Goal: Task Accomplishment & Management: Use online tool/utility

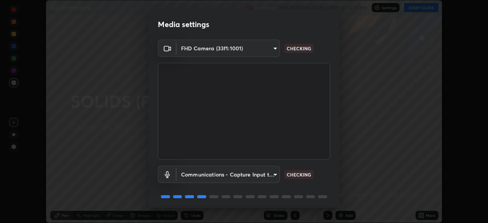
scroll to position [27, 0]
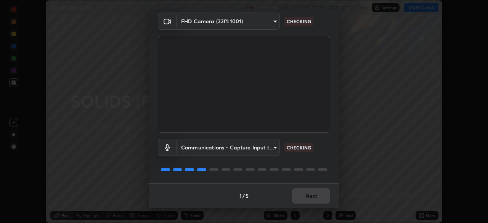
click at [308, 191] on div "1 / 5 Next" at bounding box center [244, 195] width 191 height 24
click at [308, 194] on div "1 / 5 Next" at bounding box center [244, 195] width 191 height 24
click at [308, 196] on div "1 / 5 Next" at bounding box center [244, 195] width 191 height 24
click at [309, 194] on div "1 / 5 Next" at bounding box center [244, 195] width 191 height 24
click at [311, 194] on div "1 / 5 Next" at bounding box center [244, 195] width 191 height 24
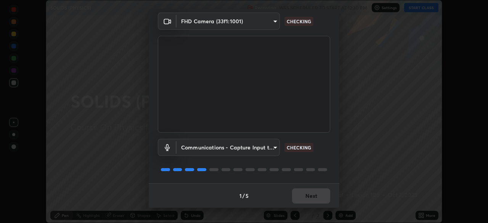
click at [312, 195] on div "1 / 5 Next" at bounding box center [244, 195] width 191 height 24
click at [313, 195] on div "1 / 5 Next" at bounding box center [244, 195] width 191 height 24
click at [314, 196] on div "1 / 5 Next" at bounding box center [244, 195] width 191 height 24
click at [318, 194] on div "1 / 5 Next" at bounding box center [244, 195] width 191 height 24
click at [317, 196] on div "1 / 5 Next" at bounding box center [244, 195] width 191 height 24
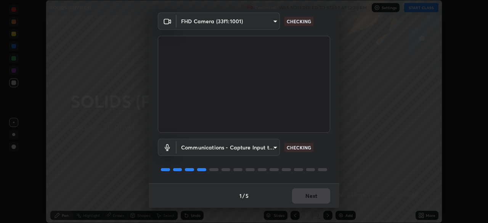
click at [317, 194] on div "1 / 5 Next" at bounding box center [244, 195] width 191 height 24
click at [316, 194] on div "1 / 5 Next" at bounding box center [244, 195] width 191 height 24
click at [315, 196] on div "1 / 5 Next" at bounding box center [244, 195] width 191 height 24
click at [314, 196] on div "1 / 5 Next" at bounding box center [244, 195] width 191 height 24
click at [313, 196] on div "1 / 5 Next" at bounding box center [244, 195] width 191 height 24
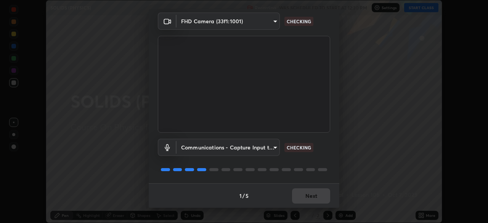
click at [312, 196] on div "1 / 5 Next" at bounding box center [244, 195] width 191 height 24
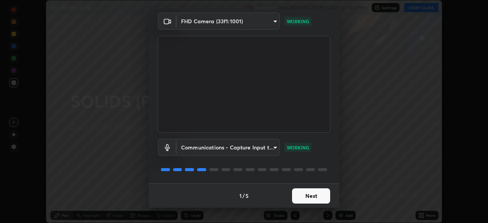
click at [310, 196] on button "Next" at bounding box center [311, 195] width 38 height 15
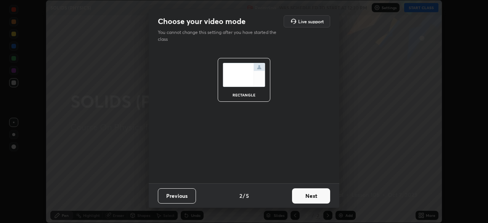
scroll to position [0, 0]
click at [311, 194] on button "Next" at bounding box center [311, 195] width 38 height 15
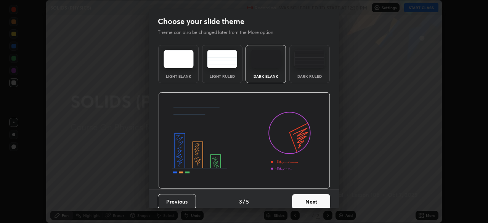
click at [310, 195] on button "Next" at bounding box center [311, 201] width 38 height 15
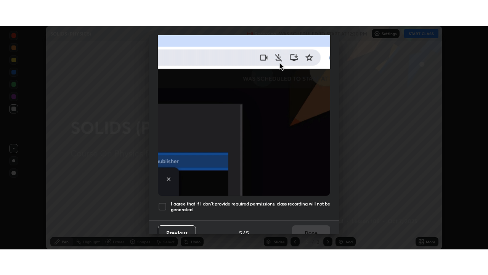
scroll to position [183, 0]
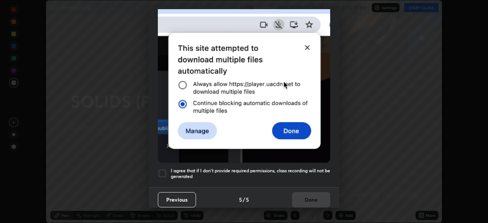
click at [164, 170] on div at bounding box center [162, 173] width 9 height 9
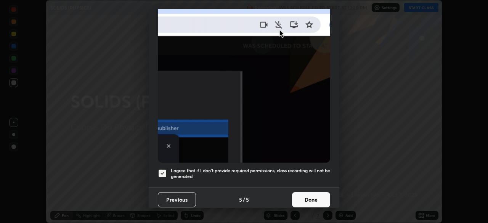
click at [305, 194] on button "Done" at bounding box center [311, 199] width 38 height 15
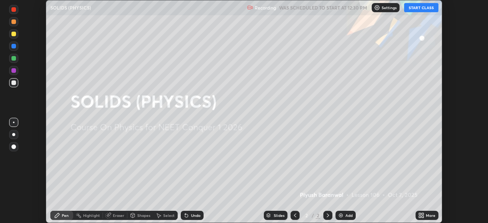
click at [418, 9] on button "START CLASS" at bounding box center [421, 7] width 34 height 9
click at [426, 215] on div "More" at bounding box center [427, 215] width 23 height 9
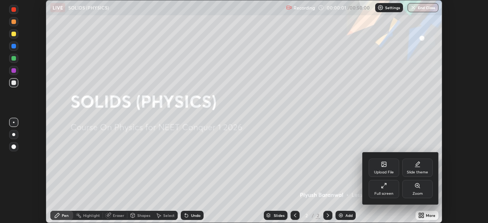
click at [392, 188] on div "Full screen" at bounding box center [384, 189] width 31 height 18
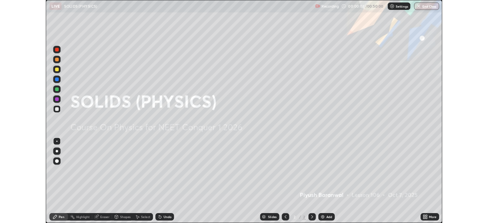
scroll to position [275, 488]
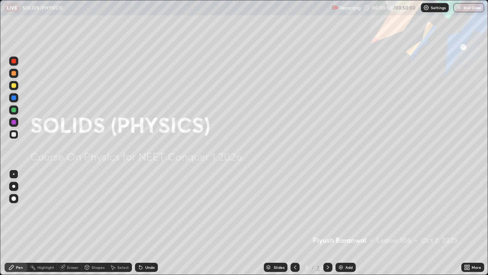
click at [345, 223] on div "Add" at bounding box center [348, 267] width 7 height 4
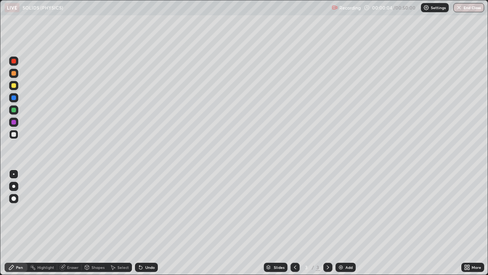
click at [14, 86] on div at bounding box center [13, 85] width 5 height 5
click at [98, 223] on div "Shapes" at bounding box center [98, 267] width 13 height 4
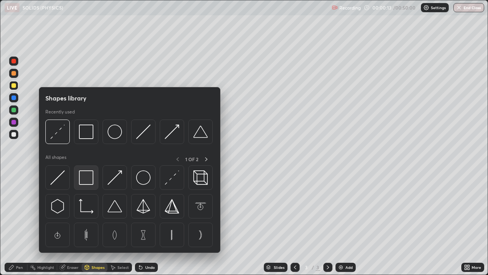
click at [87, 175] on img at bounding box center [86, 177] width 14 height 14
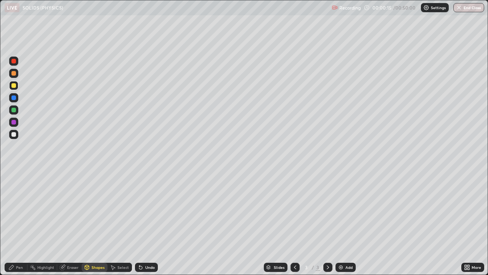
click at [120, 223] on div "Select" at bounding box center [120, 266] width 24 height 9
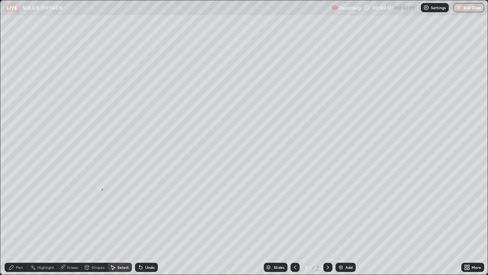
click at [102, 189] on div "0 ° Undo Copy Duplicate Duplicate to new slide Delete" at bounding box center [243, 137] width 487 height 274
click at [19, 223] on div "Pen" at bounding box center [16, 266] width 23 height 9
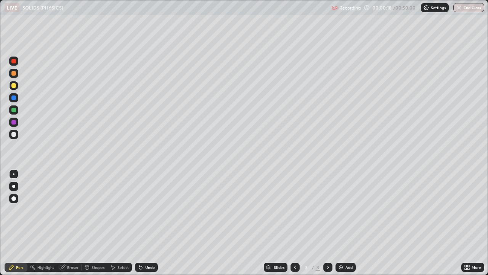
click at [14, 73] on div at bounding box center [13, 73] width 5 height 5
click at [15, 87] on div at bounding box center [13, 85] width 5 height 5
click at [14, 74] on div at bounding box center [13, 73] width 5 height 5
click at [14, 85] on div at bounding box center [13, 85] width 5 height 5
click at [124, 223] on div "Select" at bounding box center [122, 267] width 11 height 4
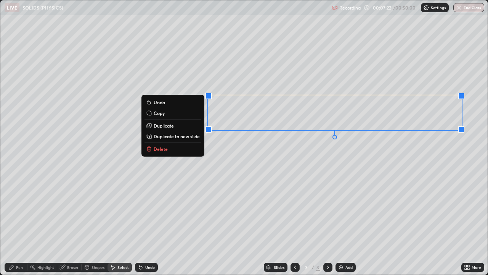
click at [189, 147] on button "Delete" at bounding box center [173, 148] width 57 height 9
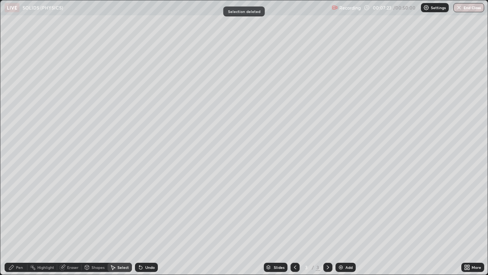
click at [19, 223] on div "Pen" at bounding box center [19, 267] width 7 height 4
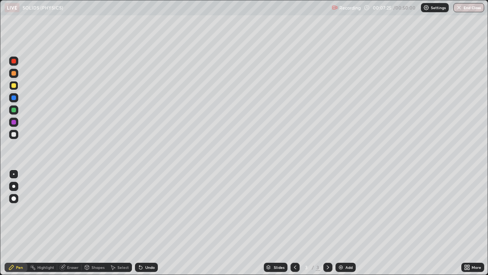
click at [14, 74] on div at bounding box center [13, 73] width 5 height 5
click at [16, 136] on div at bounding box center [13, 134] width 9 height 9
click at [148, 223] on div "Undo" at bounding box center [150, 267] width 10 height 4
click at [149, 223] on div "Undo" at bounding box center [150, 267] width 10 height 4
click at [150, 223] on div "Undo" at bounding box center [150, 267] width 10 height 4
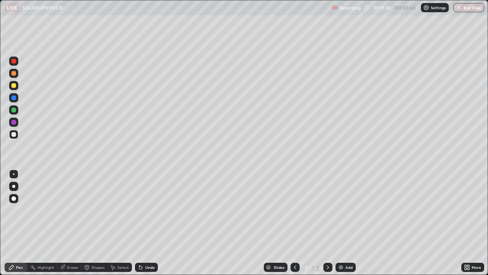
click at [151, 223] on div "Undo" at bounding box center [150, 267] width 10 height 4
click at [153, 223] on div "Undo" at bounding box center [146, 266] width 23 height 9
click at [15, 123] on div at bounding box center [13, 122] width 5 height 5
click at [139, 223] on icon at bounding box center [139, 265] width 1 height 1
click at [141, 223] on icon at bounding box center [141, 267] width 6 height 6
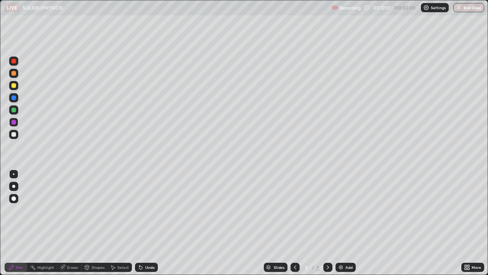
click at [14, 90] on div at bounding box center [13, 85] width 9 height 9
click at [12, 133] on div at bounding box center [13, 134] width 5 height 5
click at [13, 85] on div at bounding box center [13, 85] width 5 height 5
click at [113, 223] on icon at bounding box center [113, 267] width 6 height 6
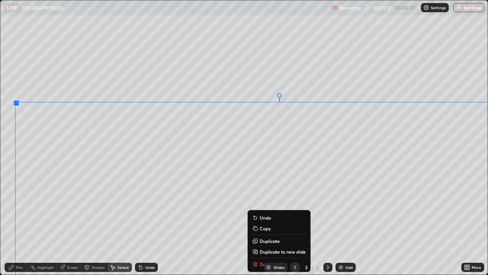
click at [140, 223] on icon at bounding box center [140, 267] width 3 height 3
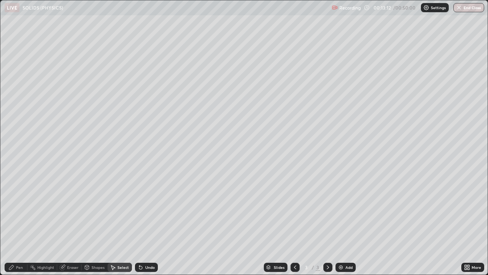
click at [140, 223] on icon at bounding box center [140, 267] width 3 height 3
click at [143, 223] on div "Undo" at bounding box center [146, 266] width 23 height 9
click at [142, 223] on icon at bounding box center [141, 267] width 6 height 6
click at [140, 223] on icon at bounding box center [140, 267] width 3 height 3
click at [141, 223] on icon at bounding box center [141, 267] width 6 height 6
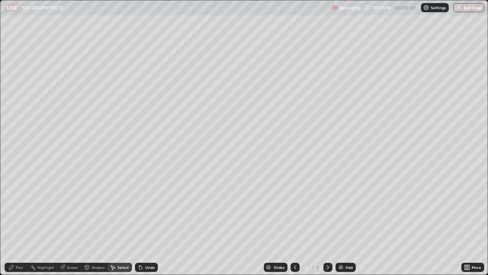
click at [141, 223] on icon at bounding box center [140, 267] width 3 height 3
click at [143, 223] on div "Undo" at bounding box center [146, 266] width 23 height 9
click at [141, 223] on icon at bounding box center [140, 267] width 3 height 3
click at [21, 223] on div "Pen" at bounding box center [19, 267] width 7 height 4
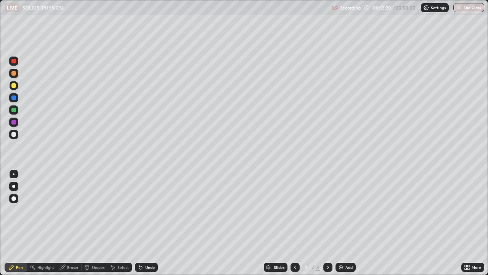
click at [14, 110] on div at bounding box center [13, 110] width 5 height 5
click at [14, 85] on div at bounding box center [13, 85] width 5 height 5
click at [16, 134] on div at bounding box center [13, 134] width 9 height 9
click at [13, 124] on div at bounding box center [13, 122] width 5 height 5
click at [139, 223] on icon at bounding box center [140, 267] width 3 height 3
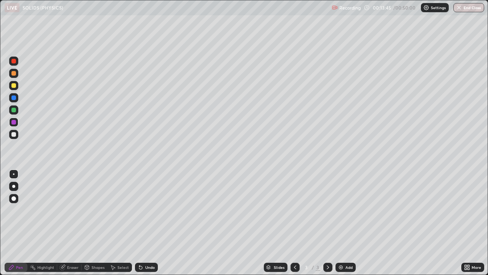
click at [14, 86] on div at bounding box center [13, 85] width 5 height 5
click at [14, 134] on div at bounding box center [13, 134] width 5 height 5
click at [13, 110] on div at bounding box center [13, 110] width 5 height 5
click at [17, 87] on div at bounding box center [13, 85] width 9 height 9
click at [14, 111] on div at bounding box center [13, 110] width 5 height 5
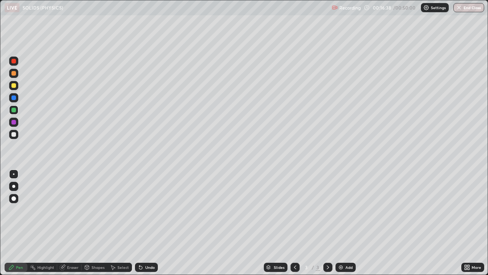
click at [13, 85] on div at bounding box center [13, 85] width 5 height 5
click at [145, 223] on div "Undo" at bounding box center [146, 266] width 23 height 9
click at [16, 135] on div at bounding box center [13, 134] width 9 height 9
click at [341, 223] on img at bounding box center [341, 267] width 6 height 6
click at [15, 87] on div at bounding box center [13, 85] width 5 height 5
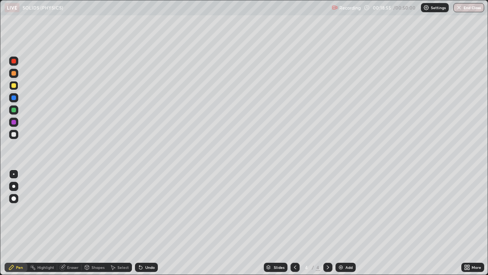
click at [118, 223] on div "Select" at bounding box center [122, 267] width 11 height 4
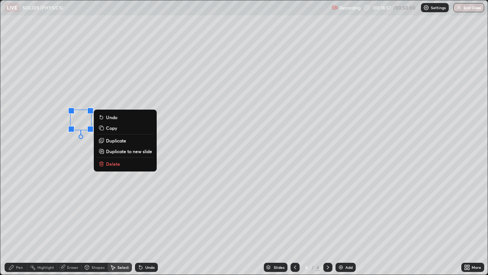
click at [117, 140] on p "Duplicate" at bounding box center [116, 140] width 20 height 6
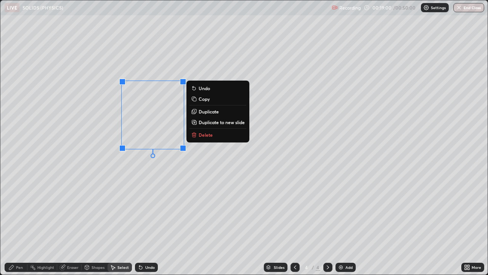
click at [205, 110] on p "Duplicate" at bounding box center [209, 111] width 20 height 6
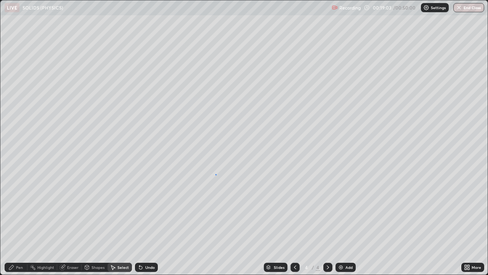
click at [215, 174] on div "0 ° Undo Copy Duplicate Duplicate to new slide Delete" at bounding box center [243, 137] width 487 height 274
click at [19, 223] on div "Pen" at bounding box center [16, 266] width 23 height 9
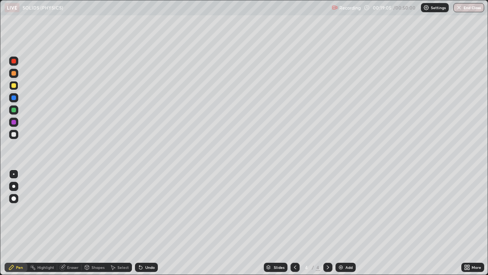
click at [14, 97] on div at bounding box center [13, 97] width 5 height 5
click at [115, 223] on icon at bounding box center [113, 267] width 6 height 6
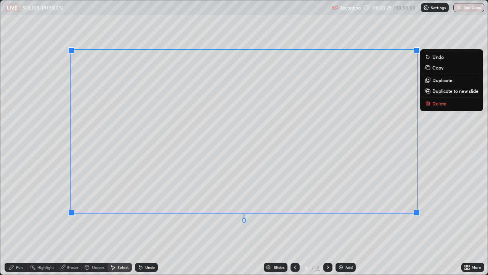
click at [434, 102] on p "Delete" at bounding box center [439, 103] width 14 height 6
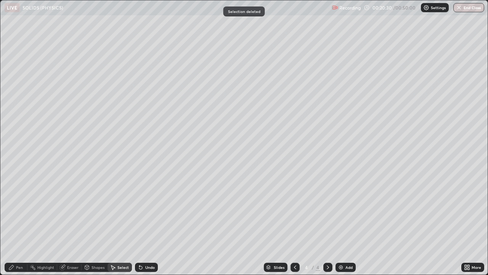
click at [22, 223] on div "Pen" at bounding box center [16, 266] width 23 height 9
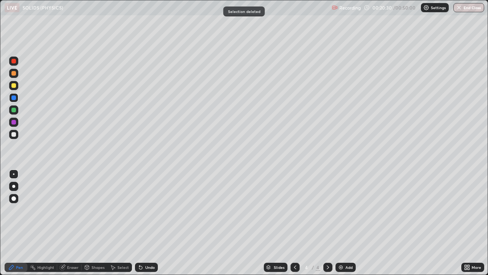
click at [15, 86] on div at bounding box center [13, 85] width 5 height 5
click at [12, 110] on div at bounding box center [13, 110] width 5 height 5
click at [120, 223] on div "Select" at bounding box center [122, 267] width 11 height 4
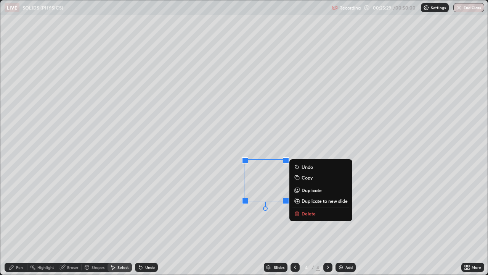
click at [305, 191] on p "Duplicate" at bounding box center [312, 190] width 20 height 6
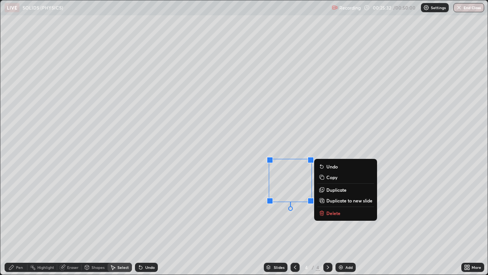
click at [329, 187] on p "Duplicate" at bounding box center [336, 189] width 20 height 6
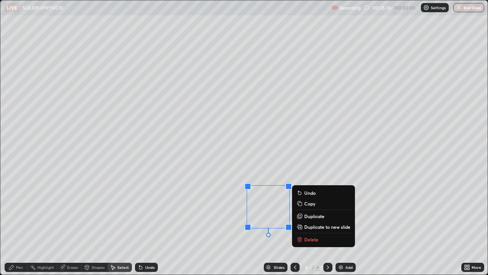
click at [308, 218] on p "Duplicate" at bounding box center [314, 216] width 20 height 6
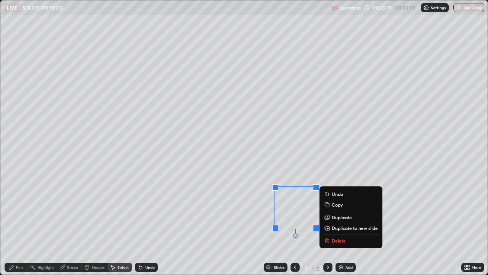
click at [328, 153] on div "0 ° Undo Copy Duplicate Duplicate to new slide Delete" at bounding box center [243, 137] width 487 height 274
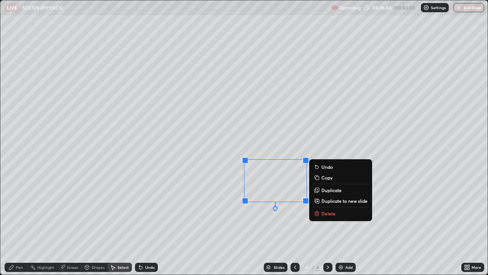
click at [42, 223] on div "Highlight" at bounding box center [42, 266] width 30 height 9
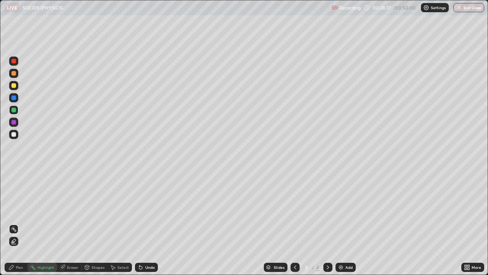
click at [343, 223] on img at bounding box center [341, 267] width 6 height 6
click at [13, 86] on div at bounding box center [13, 85] width 5 height 5
click at [145, 223] on div "Undo" at bounding box center [150, 267] width 10 height 4
click at [20, 223] on div "Pen" at bounding box center [16, 266] width 23 height 9
click at [14, 86] on div at bounding box center [13, 85] width 5 height 5
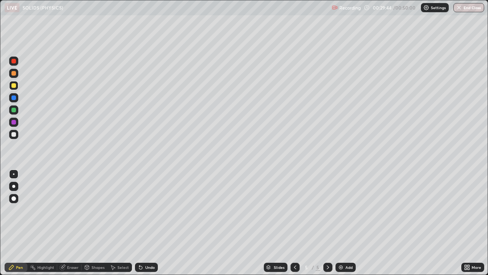
click at [149, 223] on div "Undo" at bounding box center [150, 267] width 10 height 4
click at [155, 223] on div "Undo" at bounding box center [146, 266] width 23 height 9
click at [15, 75] on div at bounding box center [13, 73] width 5 height 5
click at [14, 85] on div at bounding box center [13, 85] width 5 height 5
click at [12, 87] on div at bounding box center [13, 85] width 5 height 5
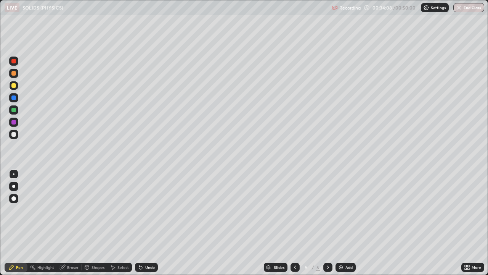
click at [15, 135] on div at bounding box center [13, 134] width 5 height 5
click at [117, 223] on div "Select" at bounding box center [120, 266] width 24 height 9
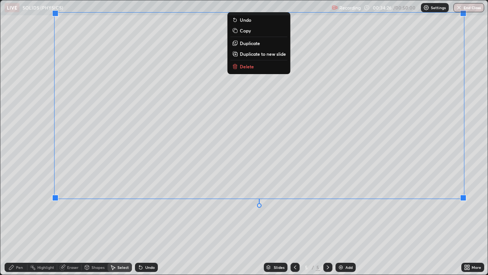
click at [345, 223] on div "0 ° Undo Copy Duplicate Duplicate to new slide Delete" at bounding box center [243, 137] width 487 height 274
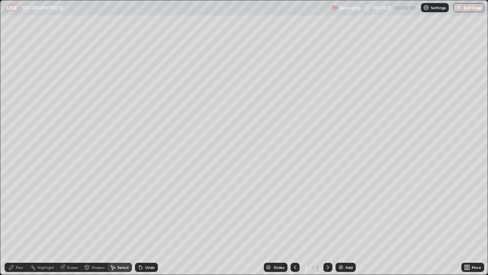
click at [23, 223] on div "Pen" at bounding box center [16, 266] width 23 height 9
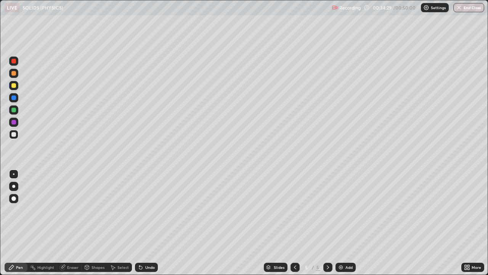
click at [15, 134] on div at bounding box center [13, 134] width 5 height 5
click at [14, 86] on div at bounding box center [13, 85] width 5 height 5
click at [342, 223] on img at bounding box center [341, 267] width 6 height 6
click at [14, 76] on div at bounding box center [13, 73] width 9 height 9
click at [14, 98] on div at bounding box center [13, 97] width 5 height 5
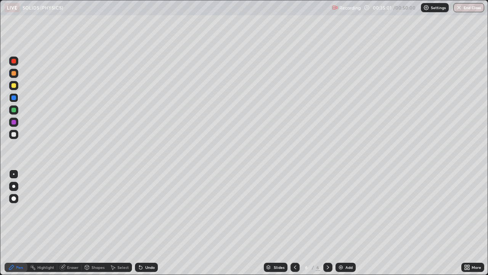
click at [15, 108] on div at bounding box center [13, 110] width 5 height 5
click at [149, 223] on div "Undo" at bounding box center [150, 267] width 10 height 4
click at [146, 223] on div "Undo" at bounding box center [150, 267] width 10 height 4
click at [148, 223] on div "Undo" at bounding box center [146, 266] width 23 height 9
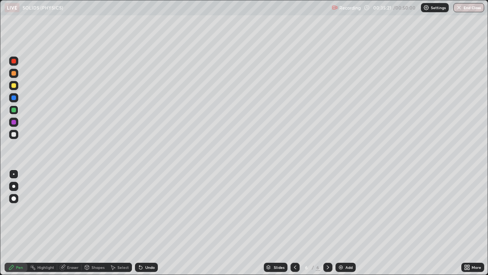
click at [149, 223] on div "Undo" at bounding box center [146, 266] width 23 height 9
click at [14, 98] on div at bounding box center [13, 97] width 5 height 5
click at [13, 108] on div at bounding box center [13, 110] width 5 height 5
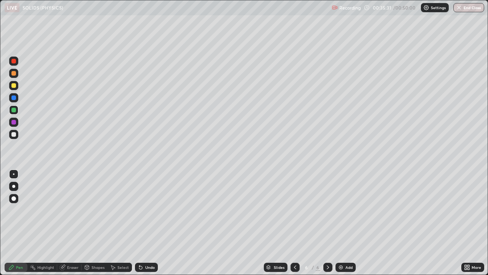
click at [13, 86] on div at bounding box center [13, 85] width 5 height 5
click at [16, 99] on div at bounding box center [13, 97] width 5 height 5
click at [153, 223] on div "Undo" at bounding box center [146, 266] width 23 height 9
click at [149, 223] on div "Undo" at bounding box center [150, 267] width 10 height 4
click at [148, 223] on div "Undo" at bounding box center [150, 267] width 10 height 4
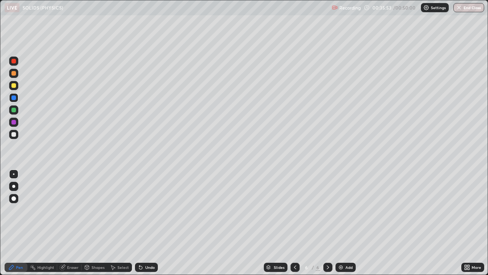
click at [148, 223] on div "Undo" at bounding box center [146, 266] width 23 height 9
click at [147, 223] on div "Undo" at bounding box center [146, 266] width 23 height 9
click at [150, 223] on div "Undo" at bounding box center [146, 266] width 23 height 9
click at [153, 223] on div "Undo" at bounding box center [150, 267] width 10 height 4
click at [15, 110] on div at bounding box center [13, 110] width 5 height 5
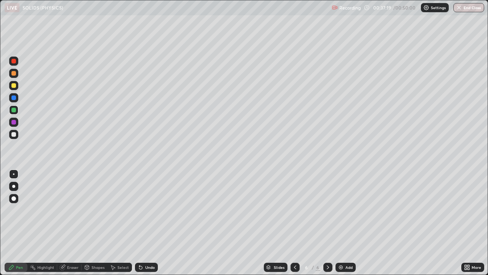
click at [488, 209] on div "Setting up your live class" at bounding box center [244, 137] width 488 height 275
click at [114, 223] on div "Select" at bounding box center [120, 266] width 24 height 9
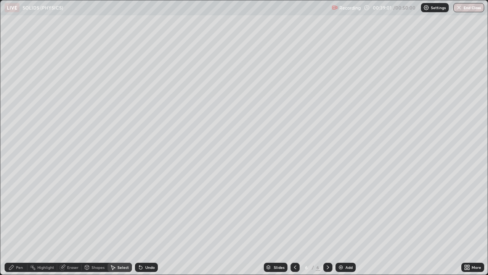
click at [342, 223] on div "Add" at bounding box center [346, 266] width 20 height 9
click at [13, 223] on icon at bounding box center [11, 267] width 6 height 6
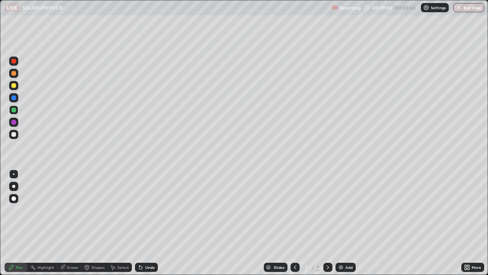
click at [15, 84] on div at bounding box center [13, 85] width 5 height 5
click at [14, 99] on div at bounding box center [13, 97] width 5 height 5
click at [14, 85] on div at bounding box center [13, 85] width 5 height 5
click at [15, 99] on div at bounding box center [13, 97] width 5 height 5
click at [13, 86] on div at bounding box center [13, 85] width 5 height 5
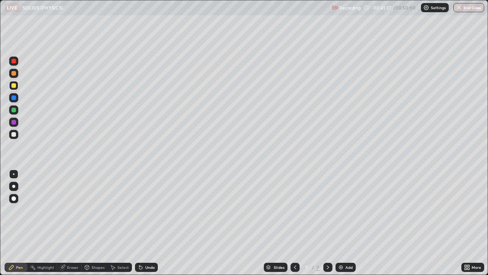
click at [13, 136] on div at bounding box center [13, 134] width 5 height 5
click at [74, 223] on div "Eraser" at bounding box center [69, 266] width 24 height 9
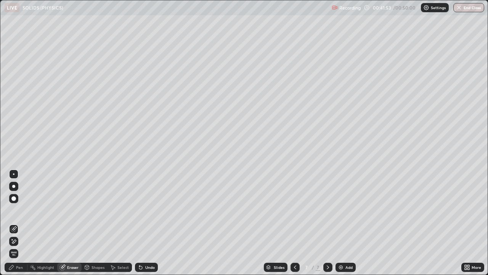
click at [16, 223] on div "Pen" at bounding box center [16, 266] width 23 height 9
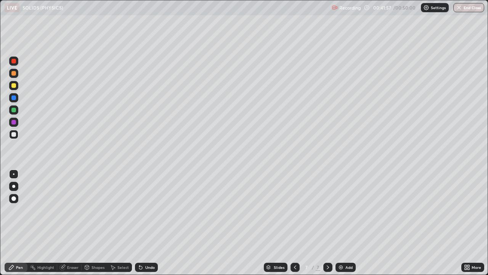
click at [123, 223] on div "Select" at bounding box center [122, 267] width 11 height 4
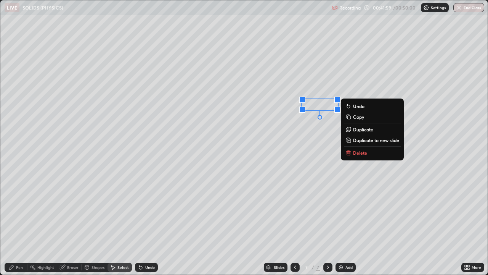
click at [356, 153] on p "Delete" at bounding box center [360, 152] width 14 height 6
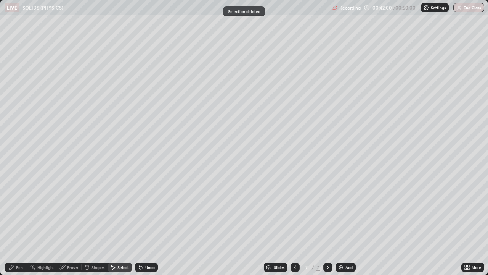
click at [20, 223] on div "Pen" at bounding box center [19, 267] width 7 height 4
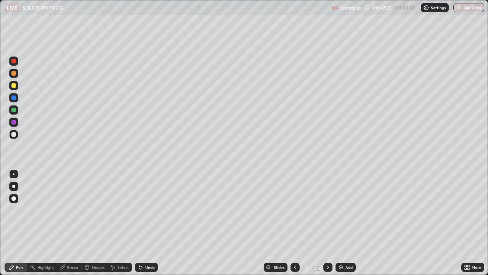
click at [146, 223] on div "Undo" at bounding box center [150, 267] width 10 height 4
click at [145, 223] on div "Undo" at bounding box center [150, 267] width 10 height 4
click at [75, 223] on div "Eraser" at bounding box center [69, 266] width 24 height 9
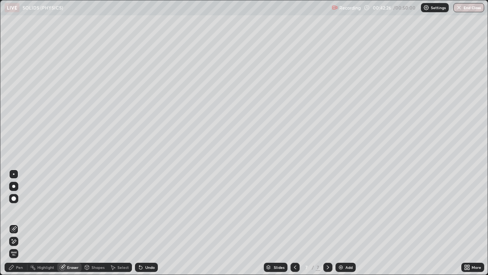
click at [20, 223] on div "Pen" at bounding box center [19, 267] width 7 height 4
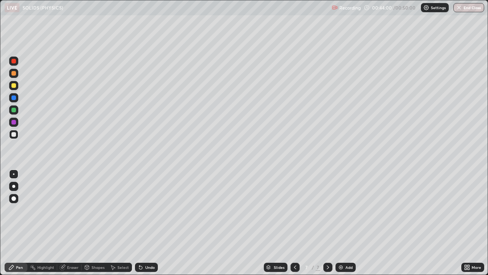
click at [119, 223] on div "Select" at bounding box center [122, 267] width 11 height 4
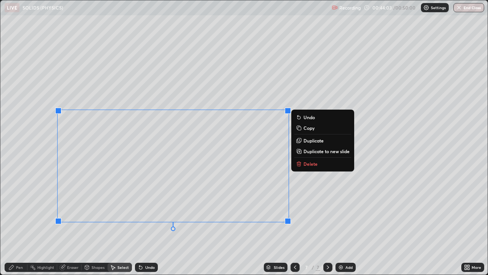
click at [309, 165] on p "Delete" at bounding box center [311, 164] width 14 height 6
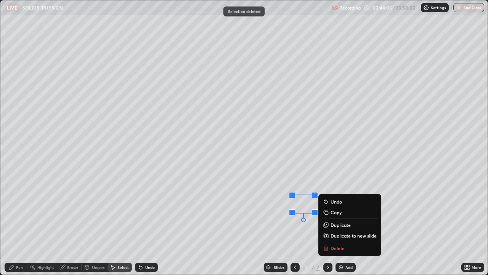
click at [331, 223] on p "Delete" at bounding box center [338, 248] width 14 height 6
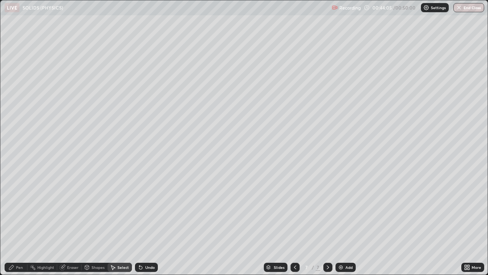
click at [211, 198] on div "0 ° Undo Copy Duplicate Duplicate to new slide Delete" at bounding box center [243, 137] width 487 height 274
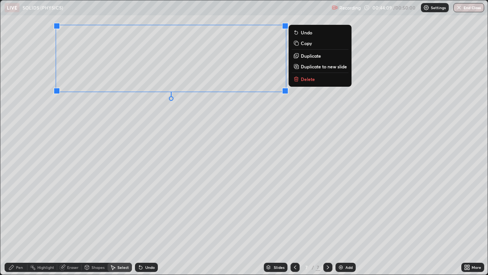
click at [300, 79] on button "Delete" at bounding box center [320, 78] width 57 height 9
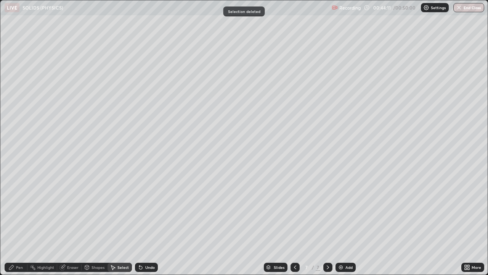
click at [17, 223] on div "Pen" at bounding box center [16, 266] width 23 height 9
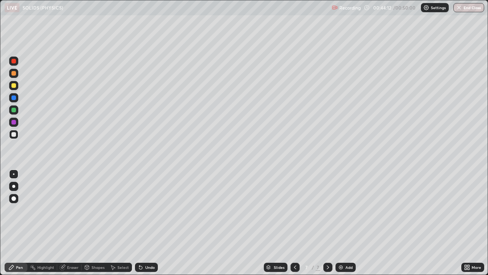
click at [15, 75] on div at bounding box center [13, 73] width 5 height 5
click at [99, 223] on div "Shapes" at bounding box center [98, 267] width 13 height 4
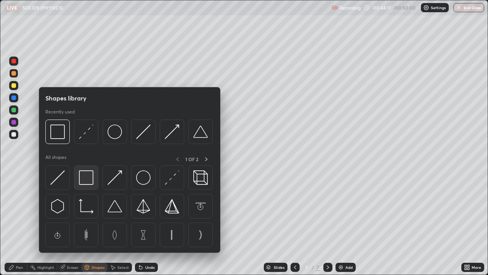
click at [88, 176] on img at bounding box center [86, 177] width 14 height 14
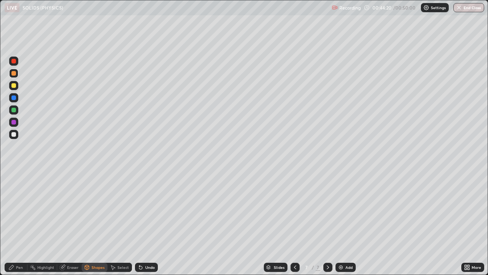
click at [15, 223] on div "Pen" at bounding box center [16, 266] width 23 height 9
click at [95, 223] on div "Shapes" at bounding box center [95, 266] width 26 height 9
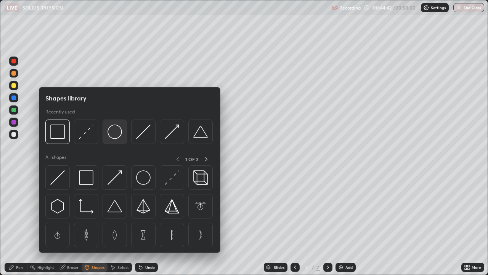
click at [115, 136] on img at bounding box center [115, 131] width 14 height 14
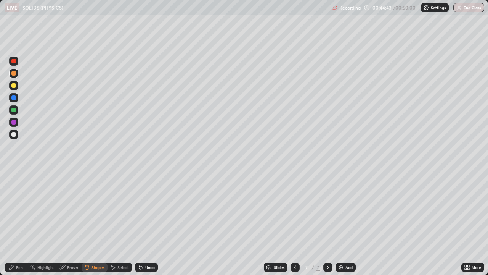
click at [17, 85] on div at bounding box center [13, 85] width 9 height 9
click at [19, 223] on div "Pen" at bounding box center [16, 266] width 23 height 9
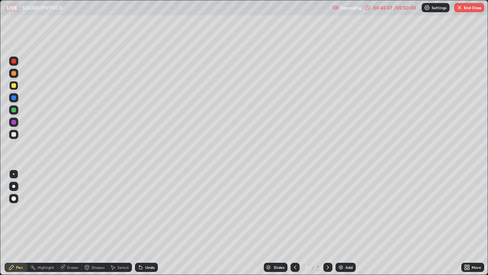
click at [117, 223] on div "Select" at bounding box center [120, 266] width 24 height 9
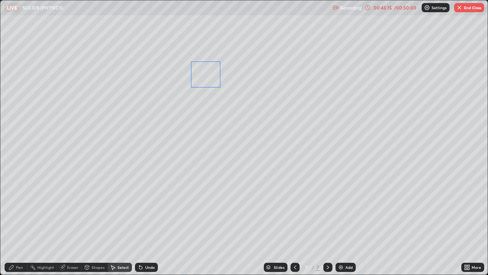
click at [206, 73] on div "0 ° Undo Copy Duplicate Duplicate to new slide Delete" at bounding box center [243, 137] width 487 height 274
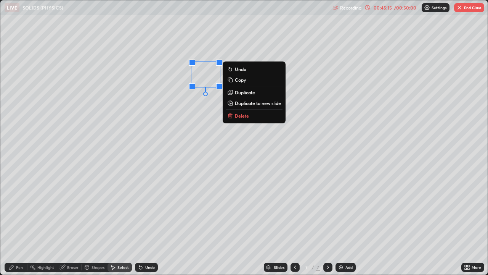
click at [183, 128] on div "0 ° Undo Copy Duplicate Duplicate to new slide Delete" at bounding box center [243, 137] width 487 height 274
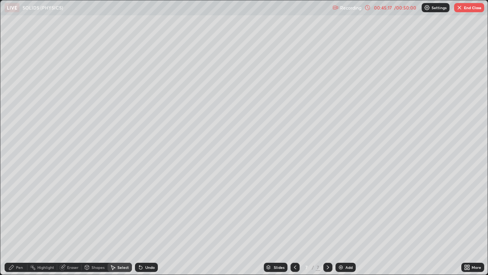
click at [12, 223] on icon at bounding box center [11, 267] width 6 height 6
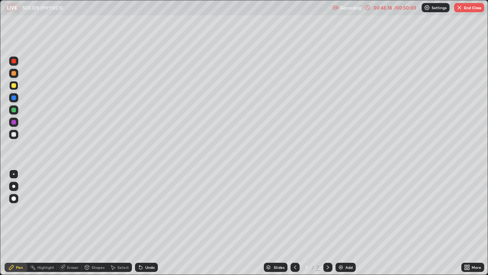
click at [14, 74] on div at bounding box center [13, 73] width 5 height 5
click at [147, 223] on div "Undo" at bounding box center [150, 267] width 10 height 4
click at [148, 223] on div "Undo" at bounding box center [150, 267] width 10 height 4
click at [153, 223] on div "Undo" at bounding box center [150, 267] width 10 height 4
click at [152, 223] on div "Undo" at bounding box center [150, 267] width 10 height 4
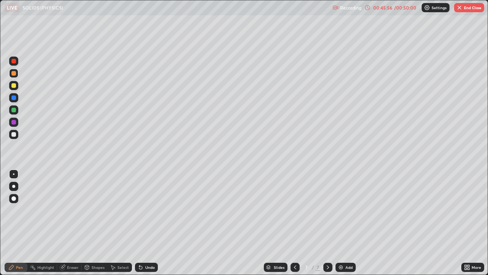
click at [151, 223] on div "Undo" at bounding box center [146, 266] width 23 height 9
click at [15, 135] on div at bounding box center [13, 134] width 5 height 5
click at [14, 87] on div at bounding box center [13, 85] width 5 height 5
click at [139, 223] on icon at bounding box center [139, 265] width 1 height 1
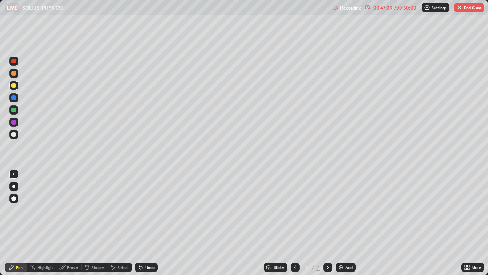
click at [140, 223] on icon at bounding box center [140, 267] width 3 height 3
click at [139, 223] on icon at bounding box center [140, 267] width 3 height 3
click at [12, 74] on div at bounding box center [13, 73] width 5 height 5
click at [14, 87] on div at bounding box center [13, 85] width 5 height 5
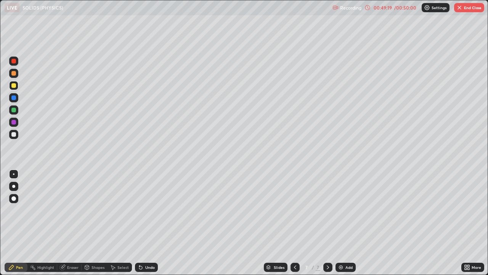
click at [141, 223] on icon at bounding box center [141, 267] width 6 height 6
click at [142, 223] on icon at bounding box center [141, 267] width 6 height 6
click at [142, 223] on div "Undo" at bounding box center [146, 266] width 23 height 9
click at [141, 223] on div "Undo" at bounding box center [146, 266] width 23 height 9
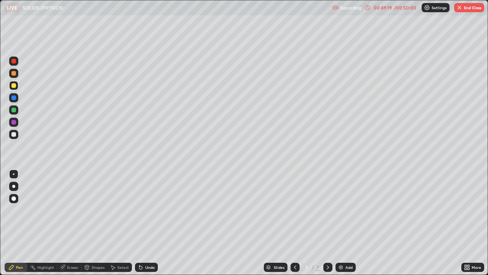
click at [142, 223] on icon at bounding box center [141, 267] width 6 height 6
click at [142, 223] on div "Undo" at bounding box center [146, 266] width 23 height 9
click at [140, 223] on icon at bounding box center [140, 267] width 3 height 3
click at [141, 223] on icon at bounding box center [141, 267] width 6 height 6
click at [140, 223] on icon at bounding box center [140, 267] width 3 height 3
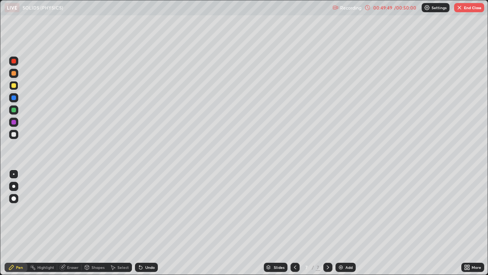
click at [67, 223] on div "Eraser" at bounding box center [72, 267] width 11 height 4
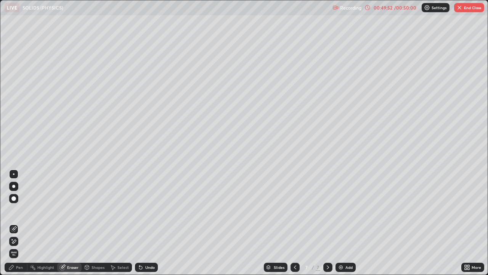
click at [15, 223] on div "Pen" at bounding box center [16, 266] width 23 height 9
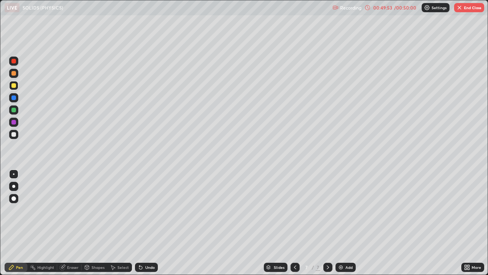
click at [14, 87] on div at bounding box center [13, 85] width 5 height 5
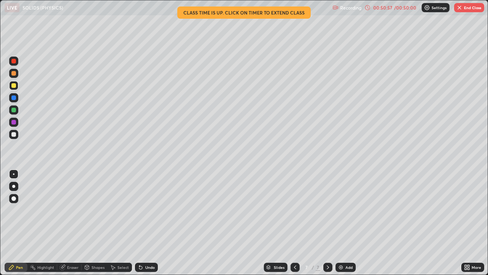
click at [116, 223] on div "Select" at bounding box center [120, 266] width 24 height 9
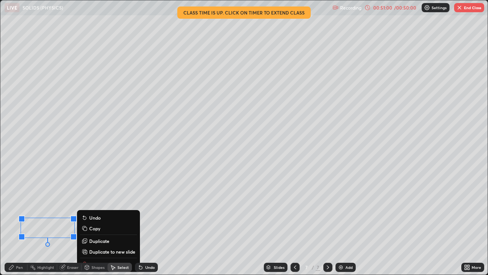
click at [48, 223] on div "0 ° Undo Copy Duplicate Duplicate to new slide Delete" at bounding box center [243, 137] width 487 height 274
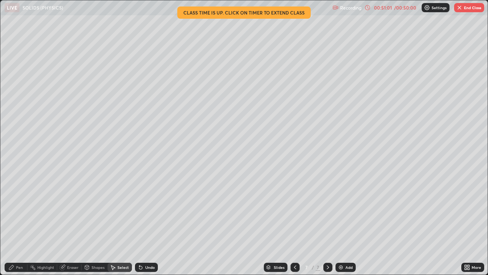
click at [66, 223] on div "Eraser" at bounding box center [69, 266] width 24 height 9
click at [18, 223] on div "Pen" at bounding box center [19, 267] width 7 height 4
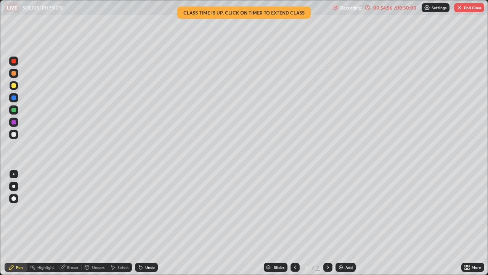
click at [343, 223] on div "Add" at bounding box center [346, 266] width 20 height 9
click at [96, 223] on div "Shapes" at bounding box center [95, 266] width 26 height 9
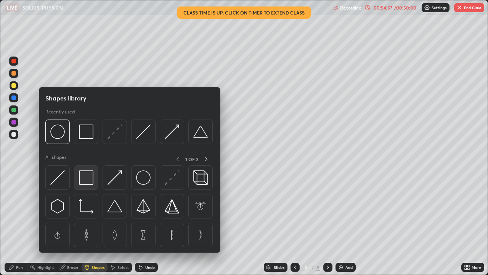
click at [89, 181] on img at bounding box center [86, 177] width 14 height 14
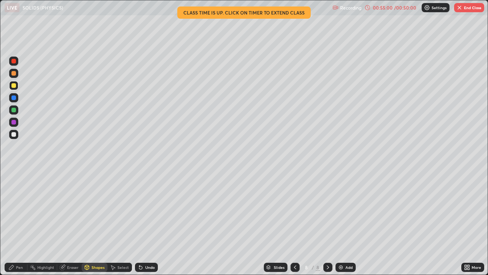
click at [17, 223] on div "Pen" at bounding box center [19, 267] width 7 height 4
click at [14, 98] on div at bounding box center [13, 97] width 5 height 5
click at [14, 74] on div at bounding box center [13, 73] width 5 height 5
click at [141, 223] on icon at bounding box center [140, 267] width 3 height 3
click at [141, 223] on icon at bounding box center [141, 267] width 6 height 6
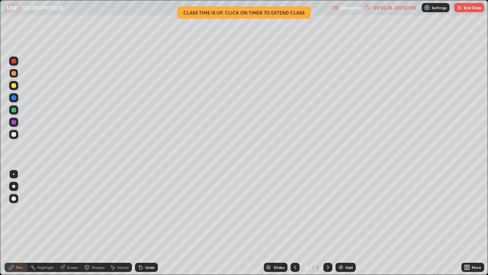
click at [146, 223] on div "Undo" at bounding box center [150, 267] width 10 height 4
click at [14, 87] on div at bounding box center [13, 85] width 5 height 5
click at [146, 223] on div "Undo" at bounding box center [150, 267] width 10 height 4
click at [12, 84] on div at bounding box center [13, 85] width 5 height 5
click at [17, 75] on div at bounding box center [13, 73] width 9 height 9
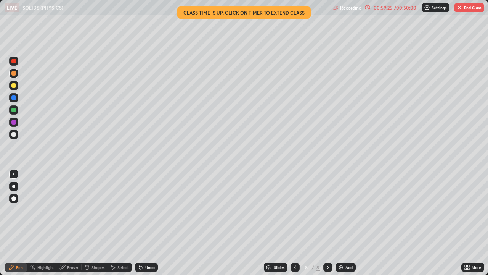
click at [12, 135] on div at bounding box center [13, 134] width 5 height 5
click at [14, 85] on div at bounding box center [13, 85] width 5 height 5
click at [14, 136] on div at bounding box center [13, 134] width 5 height 5
click at [147, 223] on div "Undo" at bounding box center [150, 267] width 10 height 4
click at [148, 223] on div "Undo" at bounding box center [146, 266] width 23 height 9
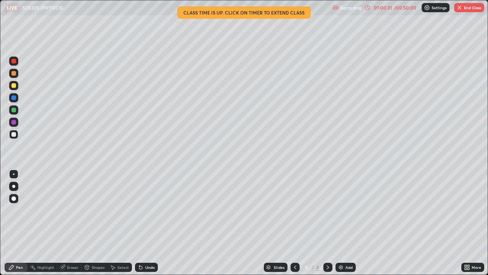
click at [150, 223] on div "Undo" at bounding box center [146, 266] width 23 height 9
click at [152, 223] on div "Undo" at bounding box center [146, 266] width 23 height 9
click at [153, 223] on div "Undo" at bounding box center [146, 266] width 23 height 9
click at [154, 223] on div "Undo" at bounding box center [146, 266] width 23 height 9
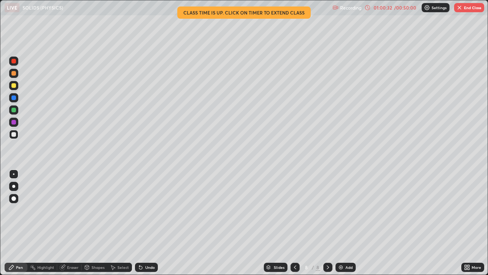
click at [155, 223] on div "Undo" at bounding box center [146, 266] width 23 height 9
click at [156, 223] on div "Undo" at bounding box center [146, 266] width 23 height 9
click at [11, 85] on div at bounding box center [13, 85] width 5 height 5
click at [12, 74] on div at bounding box center [13, 73] width 5 height 5
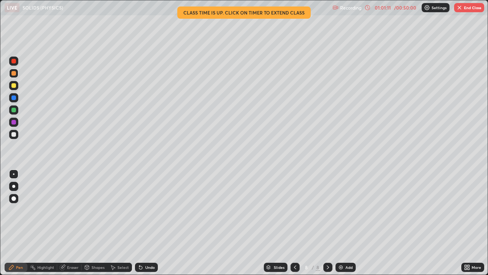
click at [148, 223] on div "Undo" at bounding box center [146, 266] width 23 height 9
click at [11, 87] on div at bounding box center [13, 85] width 5 height 5
click at [472, 10] on button "End Class" at bounding box center [469, 7] width 30 height 9
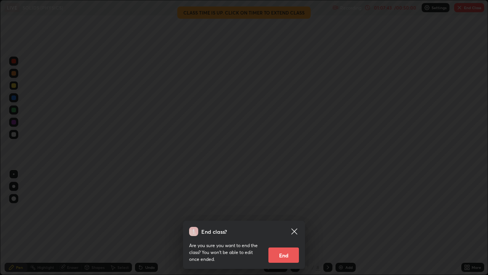
click at [288, 223] on button "End" at bounding box center [283, 254] width 31 height 15
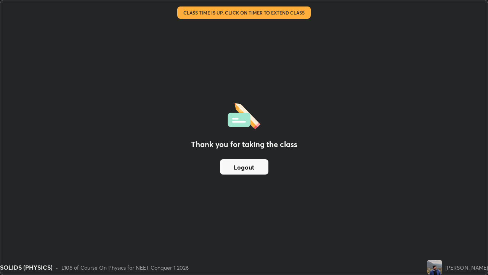
click at [299, 206] on div "Thank you for taking the class Logout" at bounding box center [243, 137] width 487 height 274
click at [250, 167] on button "Logout" at bounding box center [244, 166] width 48 height 15
click at [250, 169] on button "Logout" at bounding box center [244, 166] width 48 height 15
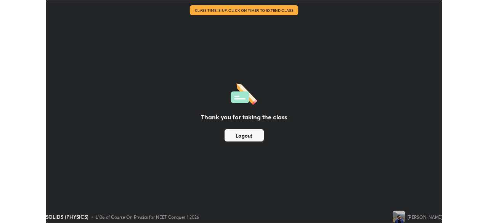
scroll to position [37907, 37642]
